Goal: Information Seeking & Learning: Learn about a topic

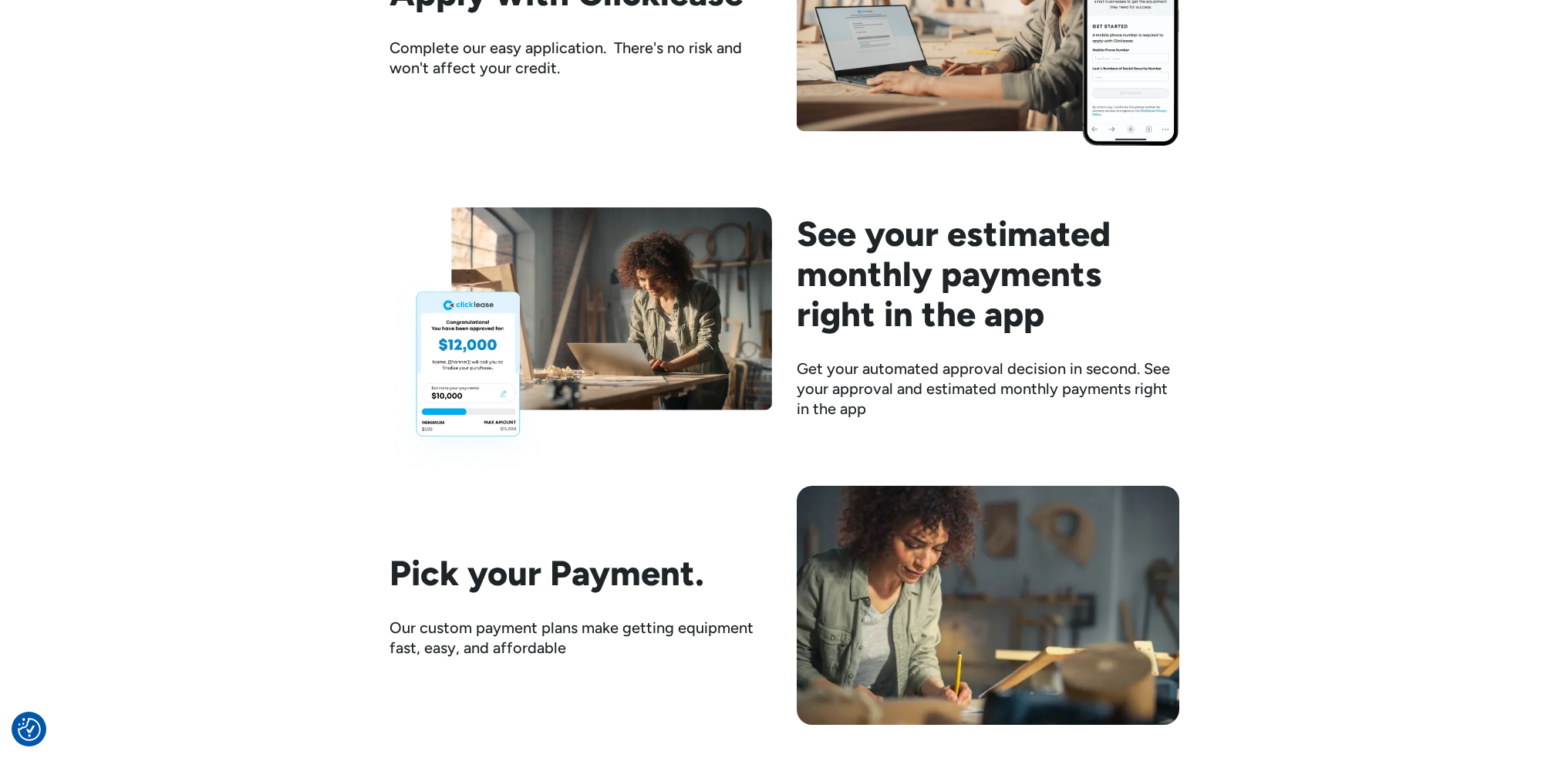
scroll to position [2004, 0]
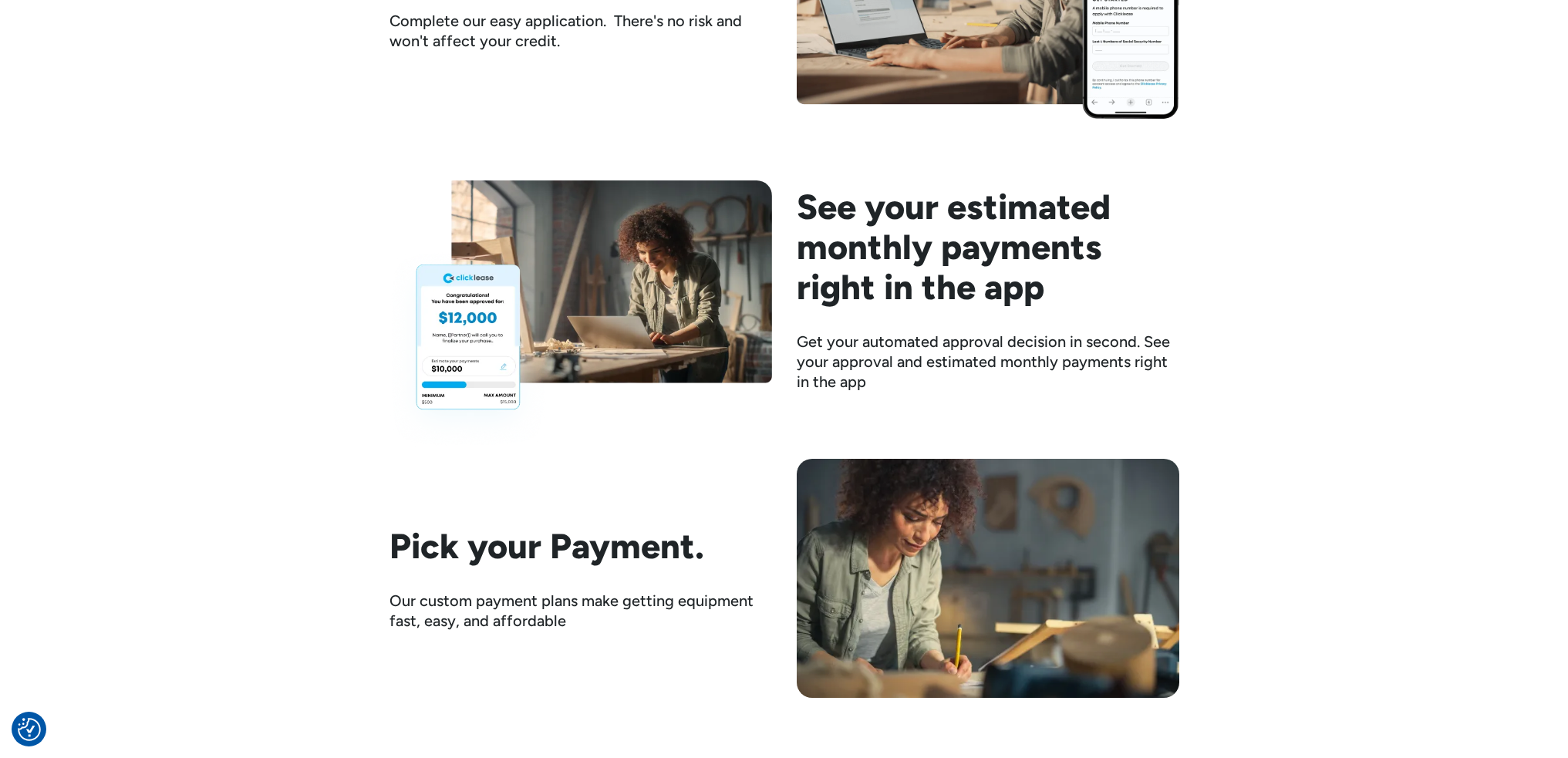
click at [456, 334] on img at bounding box center [580, 314] width 383 height 267
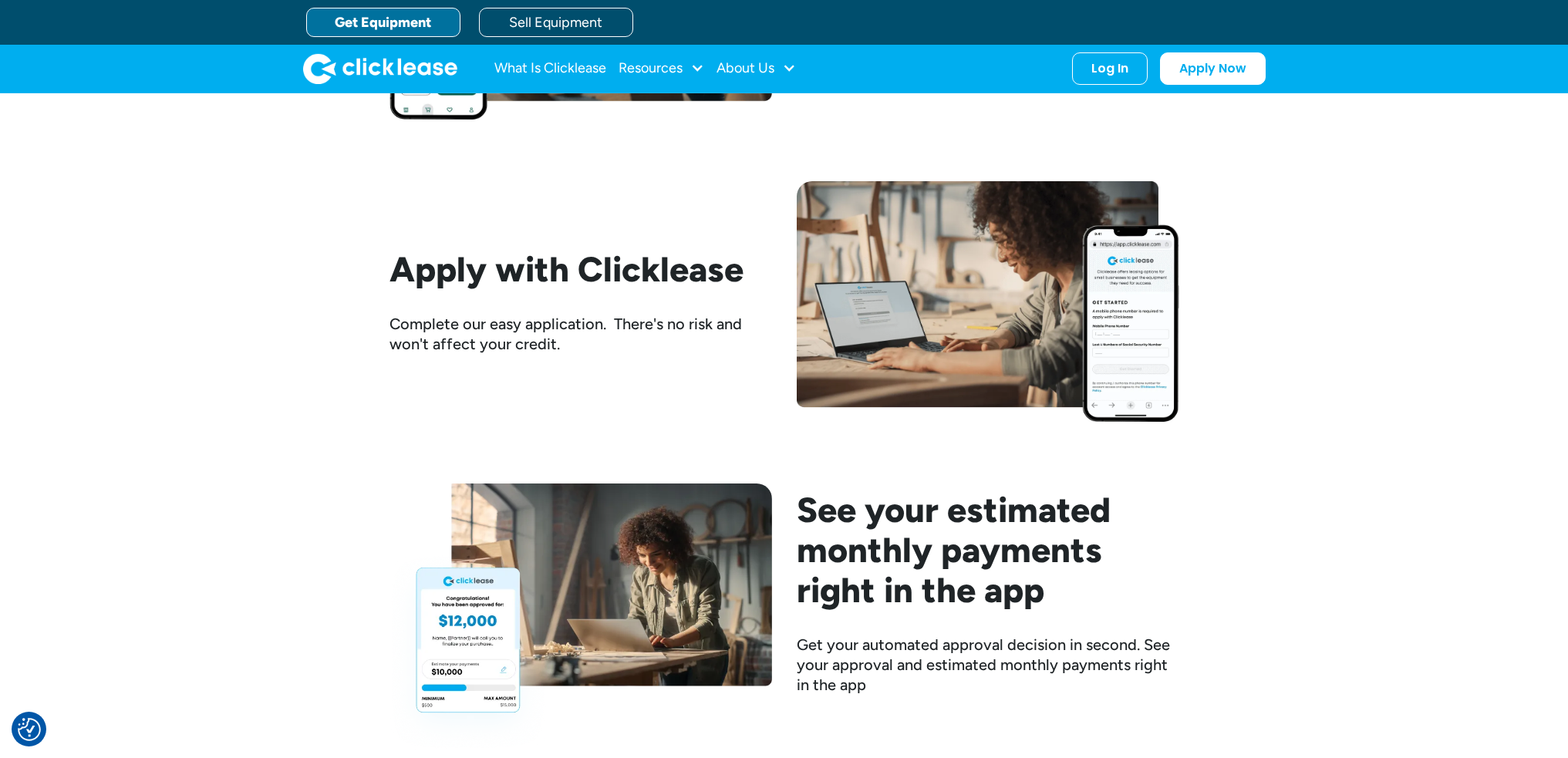
scroll to position [1696, 0]
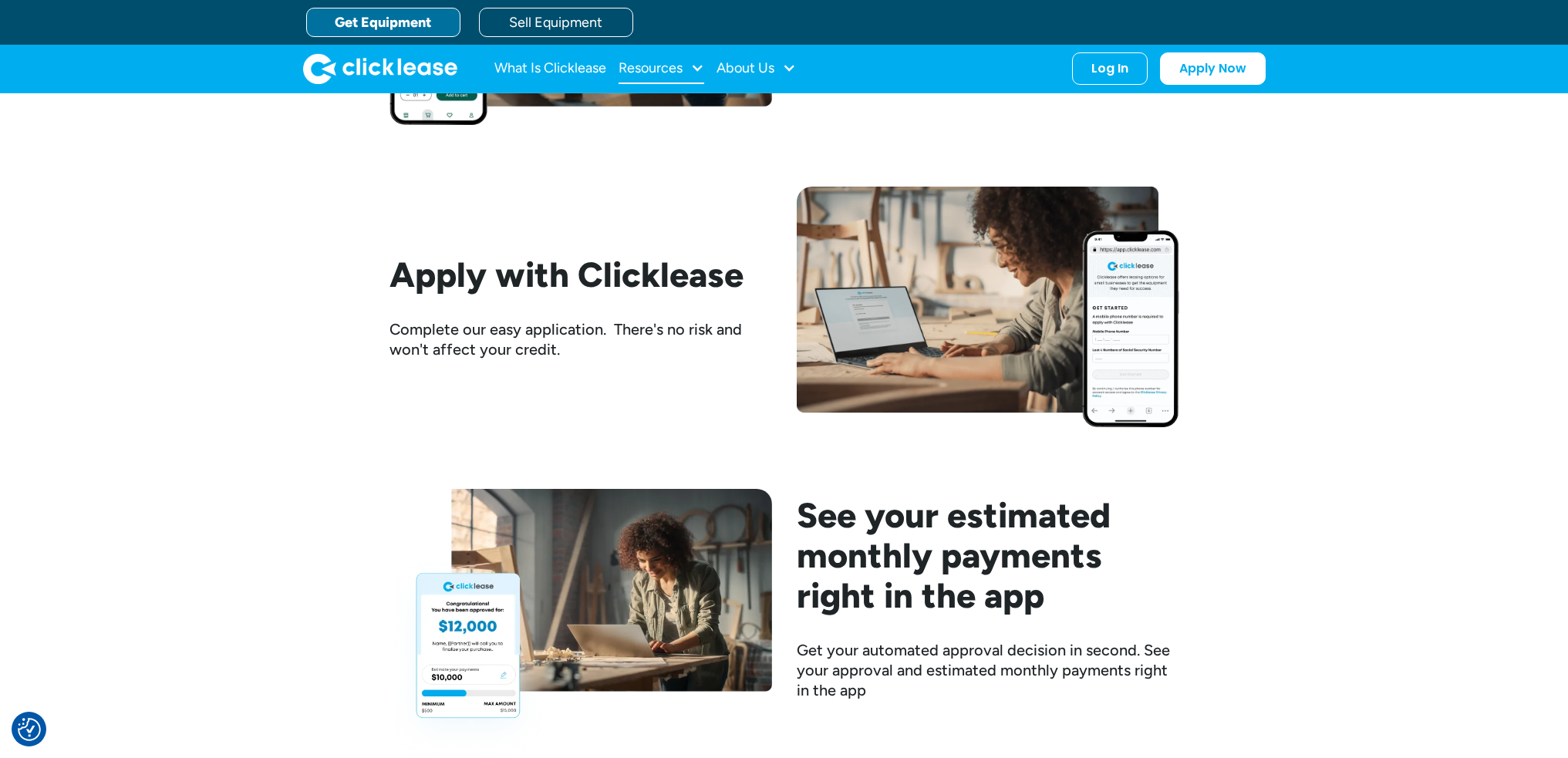
click at [674, 68] on div "Resources" at bounding box center [651, 68] width 64 height 0
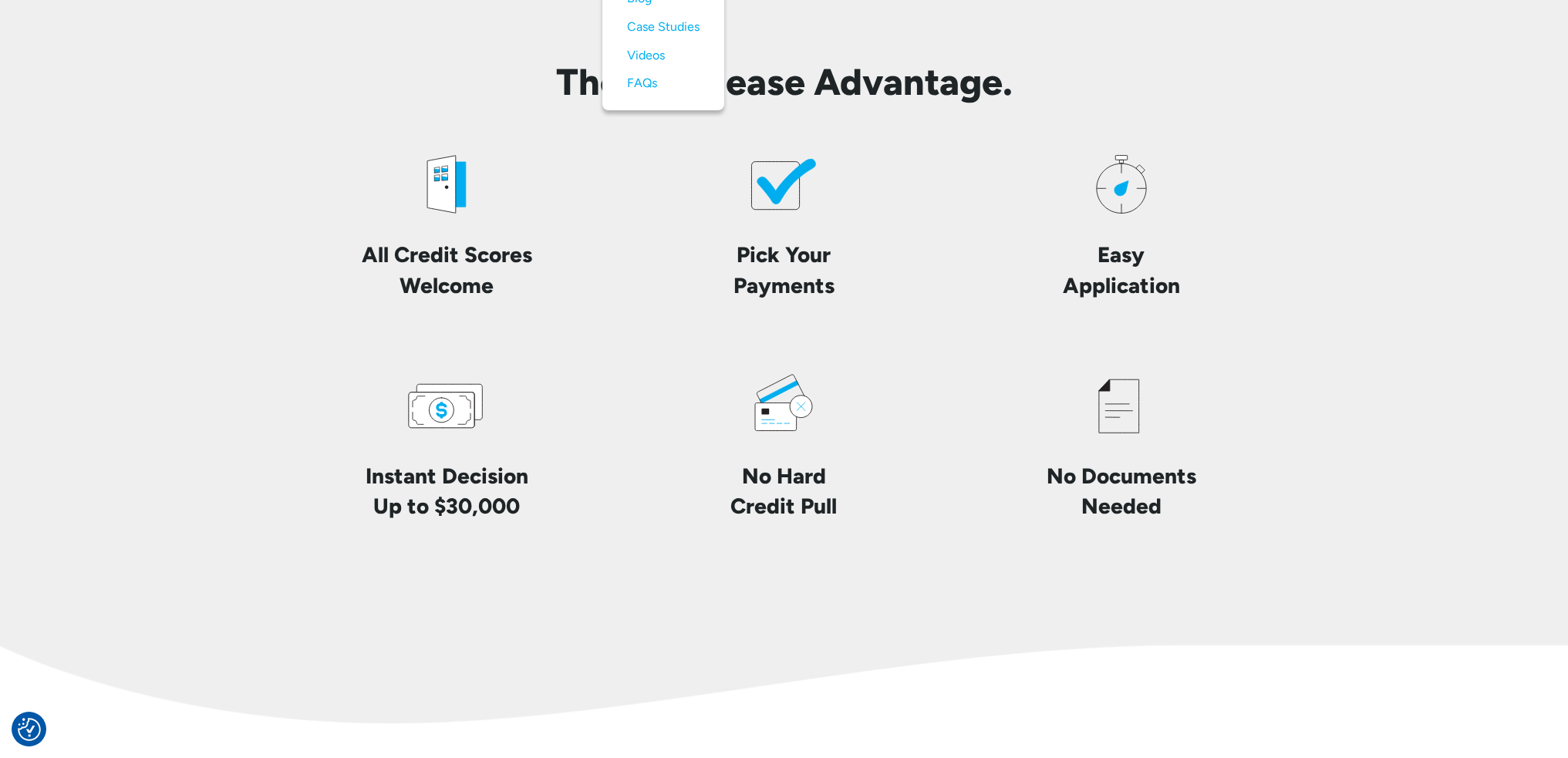
scroll to position [3623, 0]
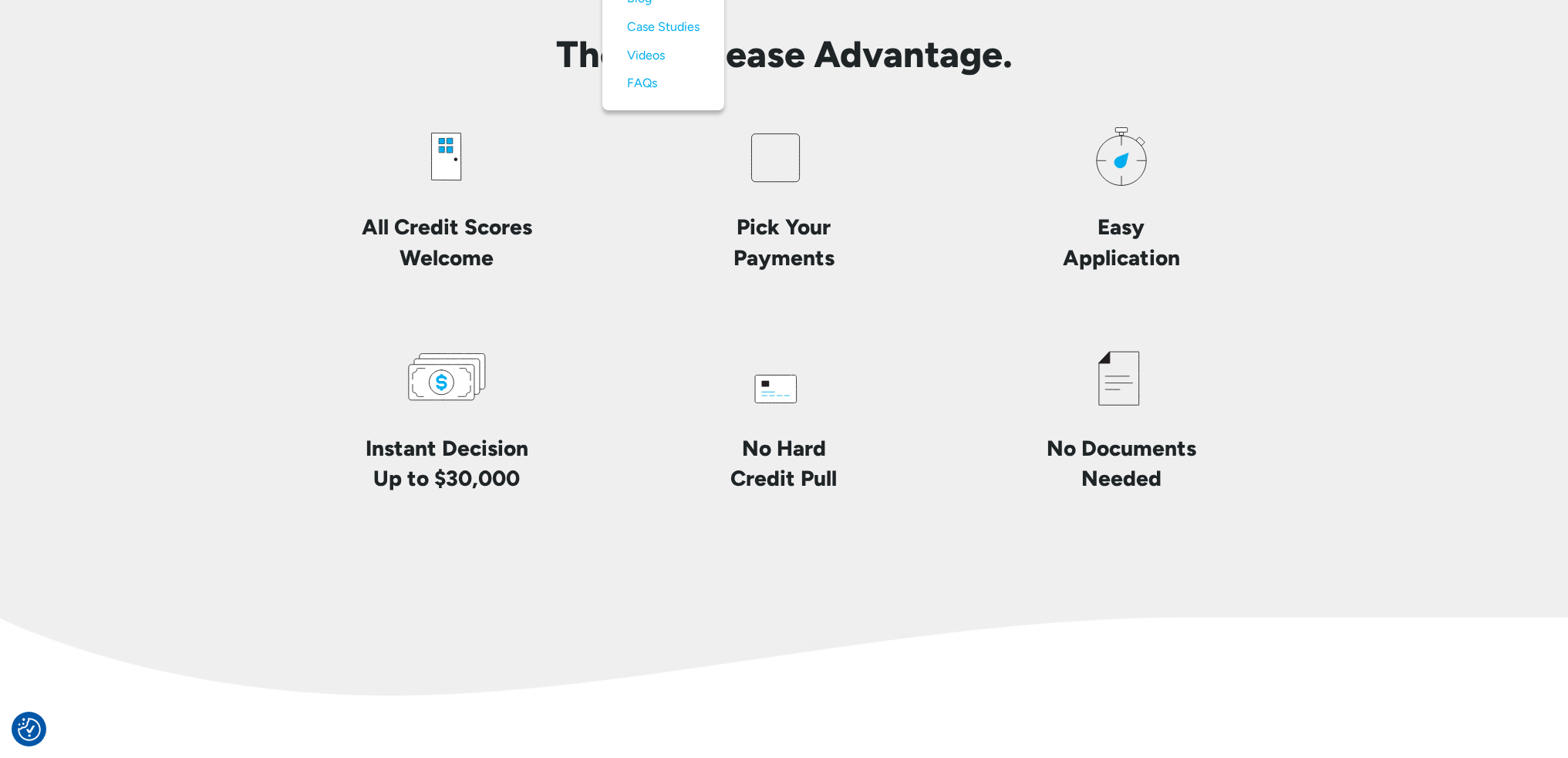
click at [785, 175] on icon at bounding box center [775, 158] width 47 height 47
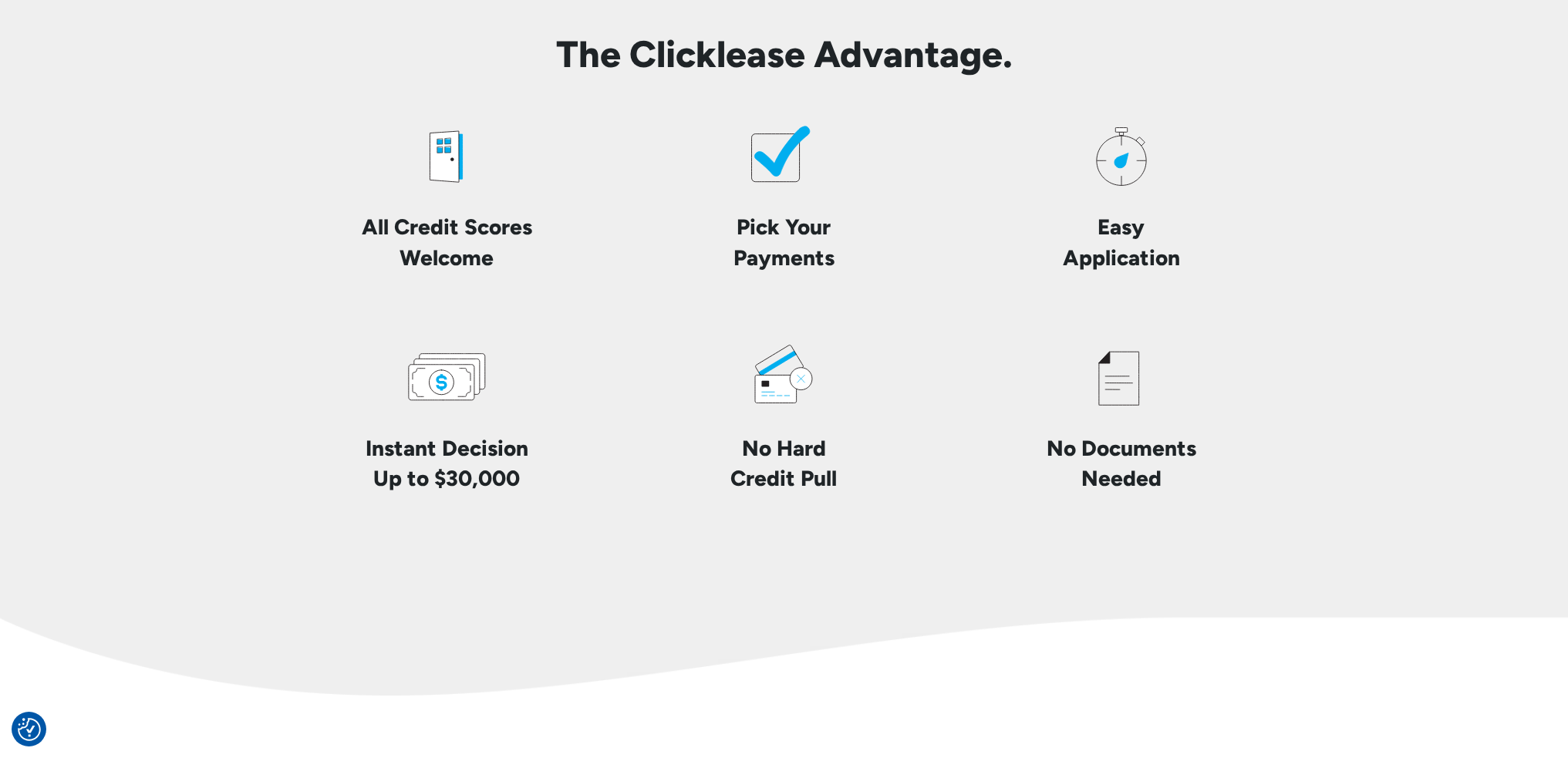
click at [779, 263] on h4 "Pick Your Payments" at bounding box center [784, 242] width 101 height 60
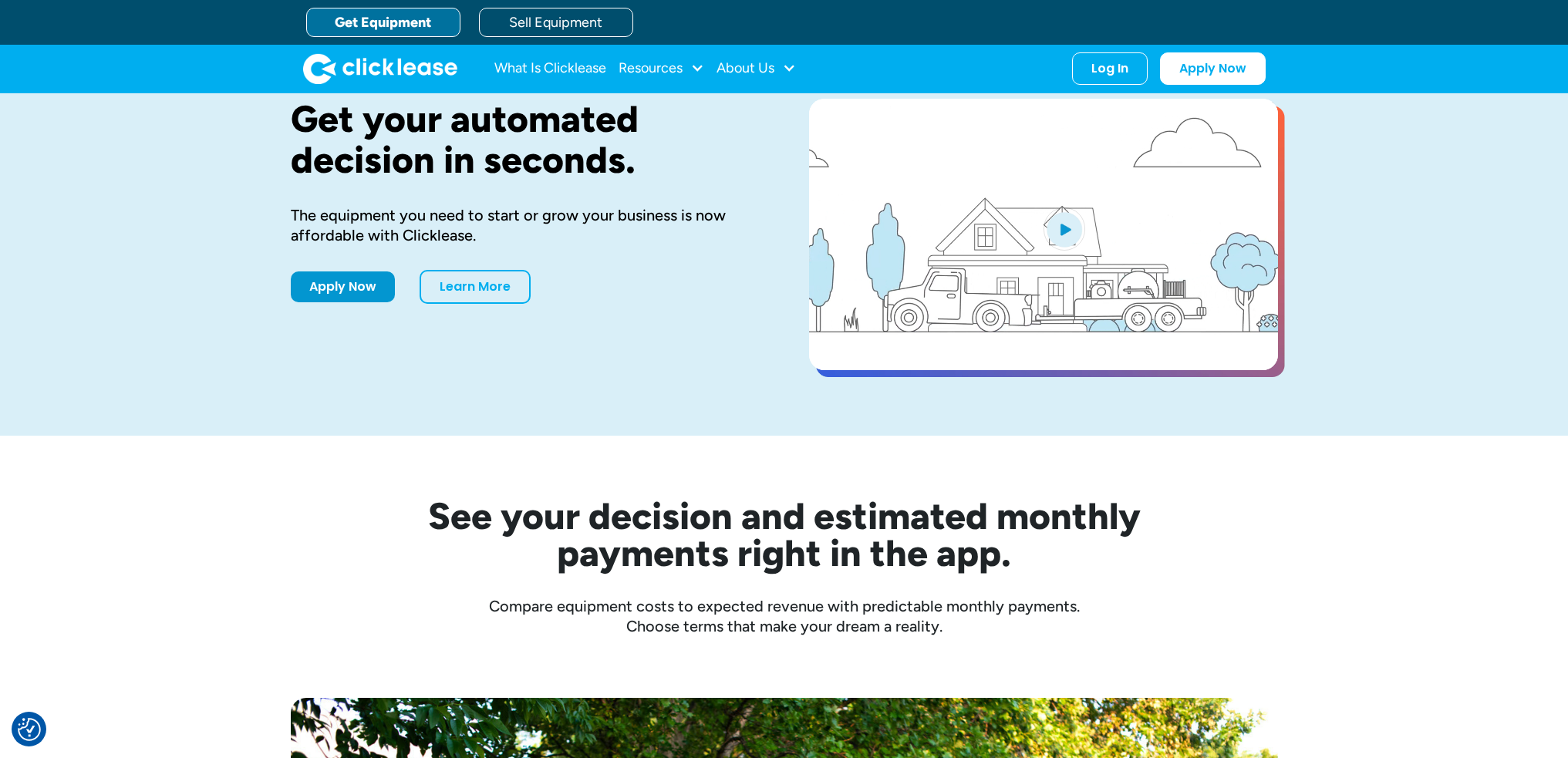
scroll to position [0, 0]
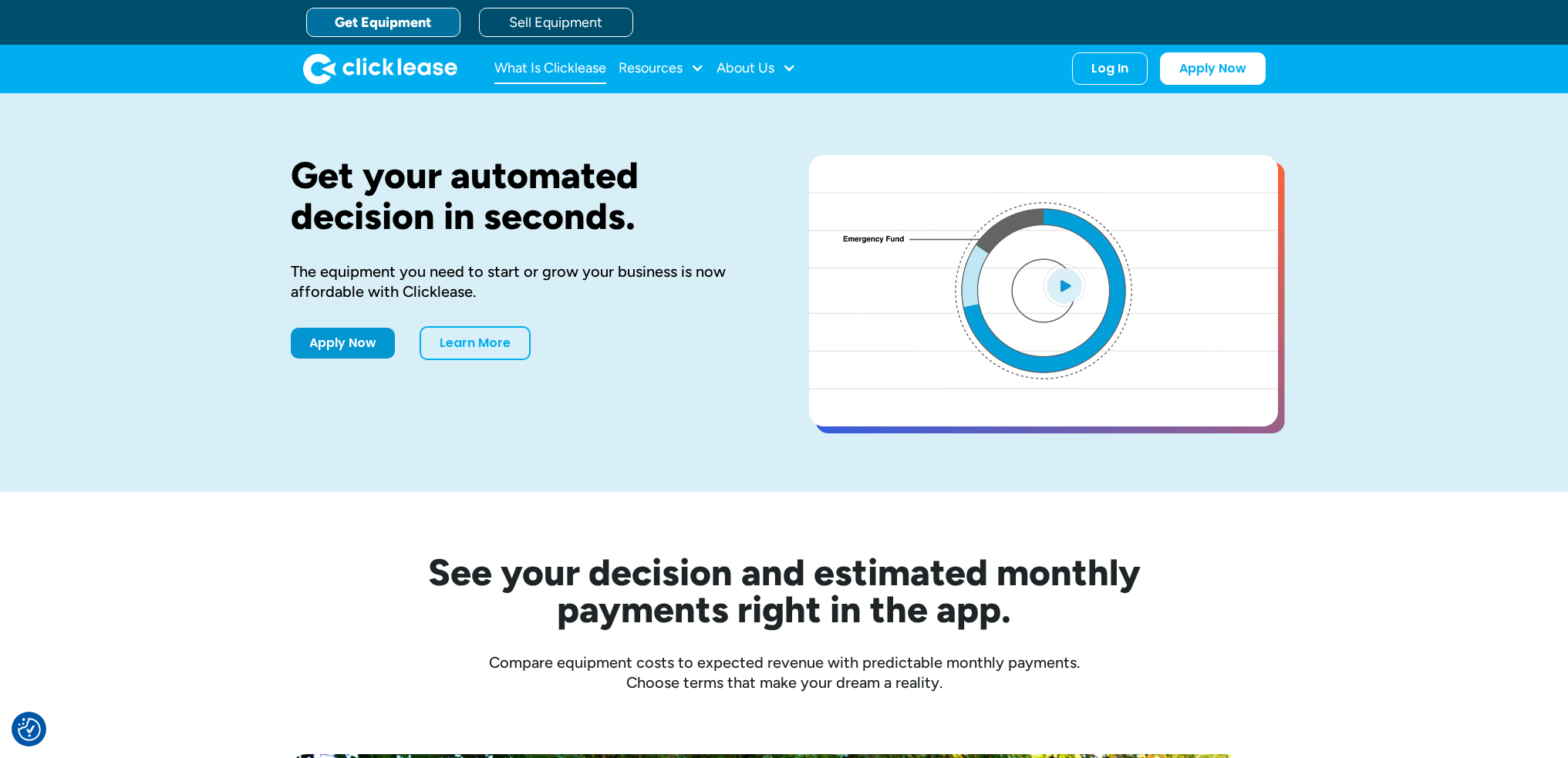
click at [557, 67] on link "What Is Clicklease" at bounding box center [549, 69] width 111 height 31
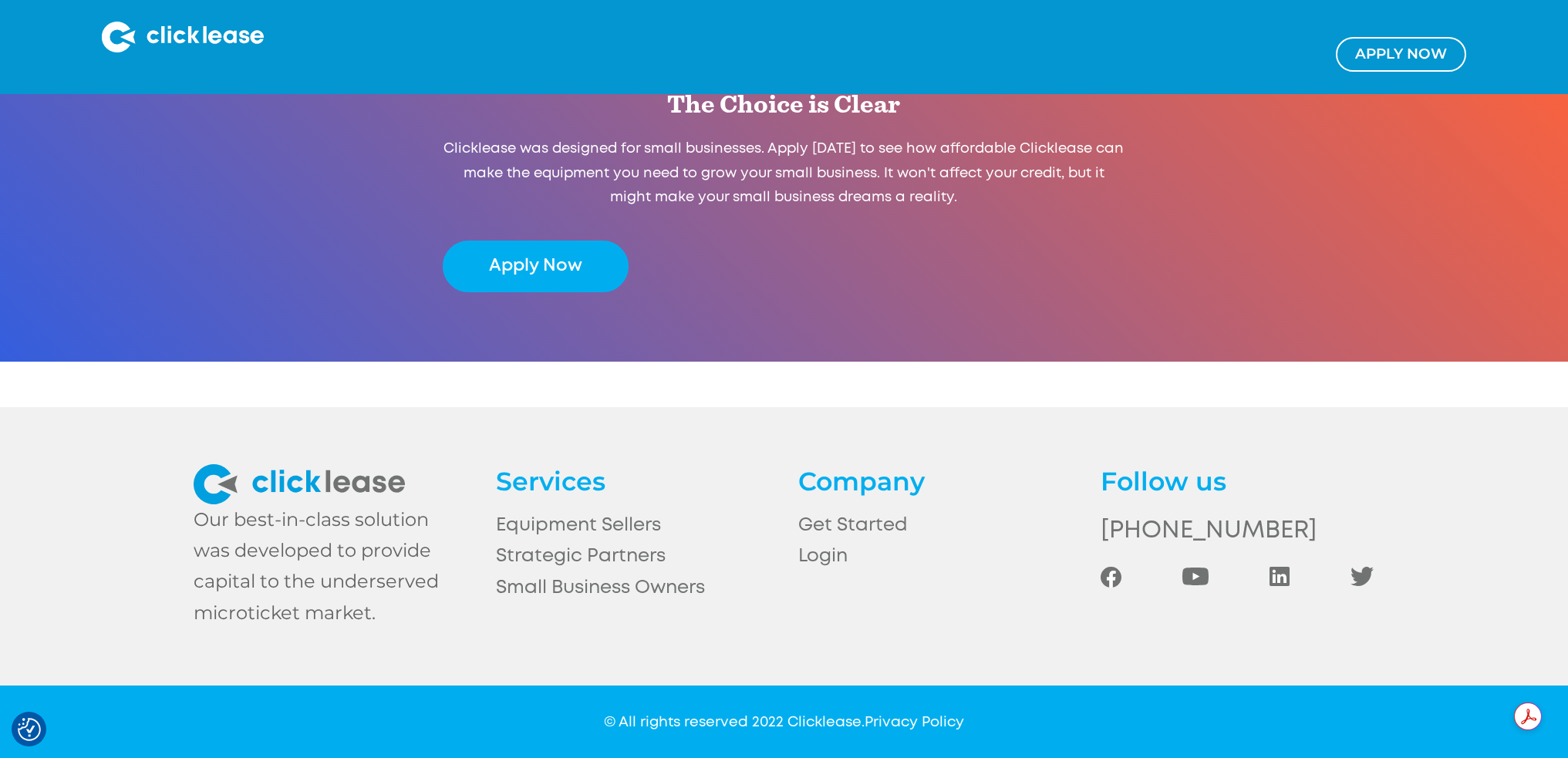
scroll to position [3108, 0]
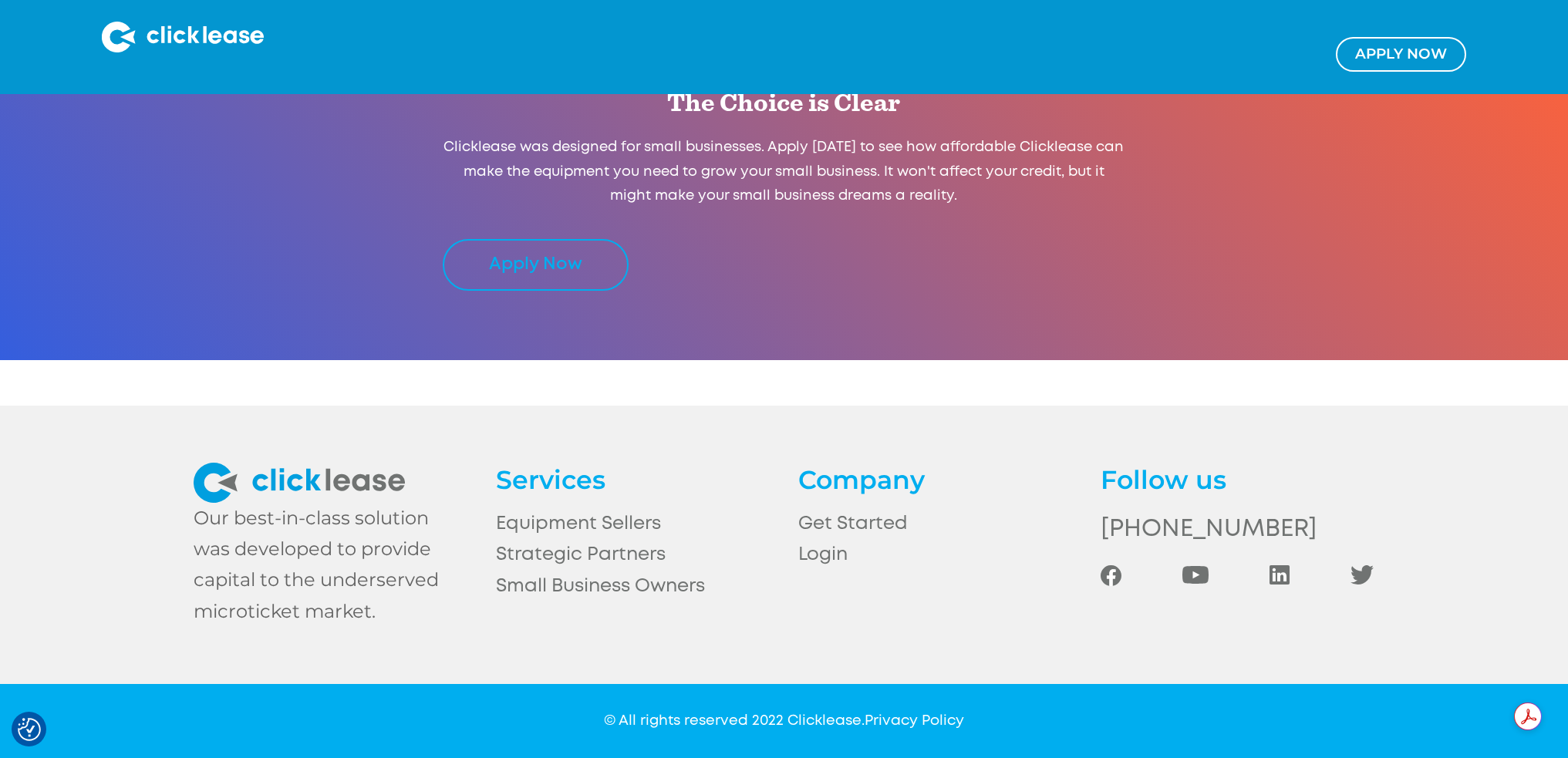
click at [519, 274] on link "Apply Now" at bounding box center [535, 264] width 185 height 51
